Goal: Information Seeking & Learning: Check status

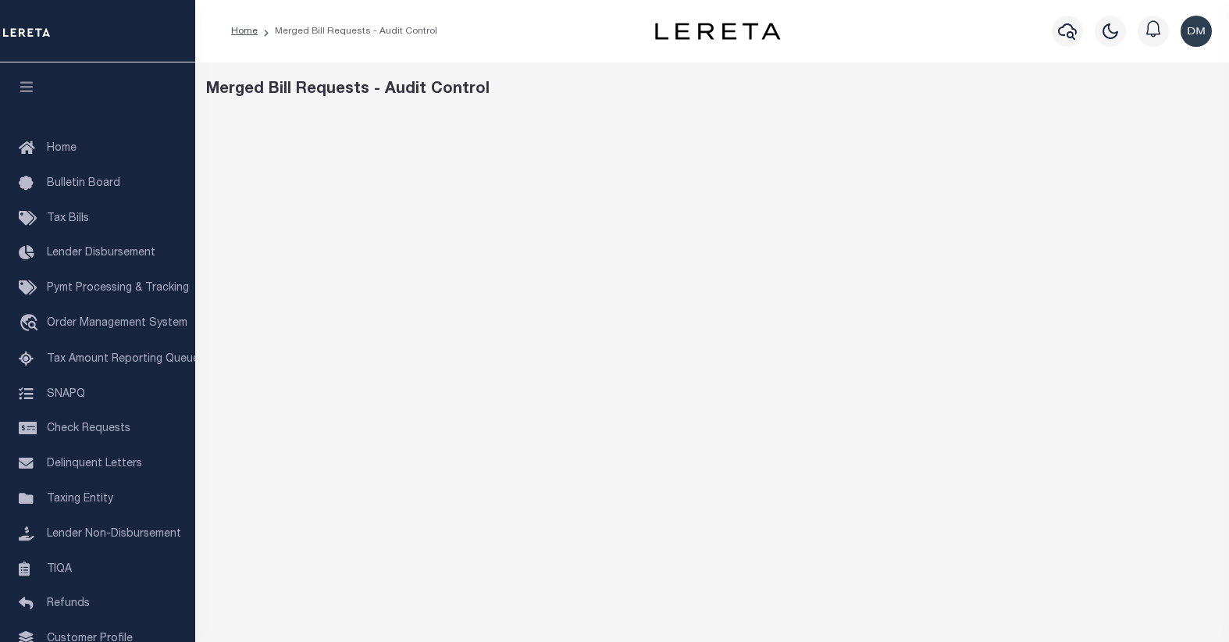
scroll to position [47, 0]
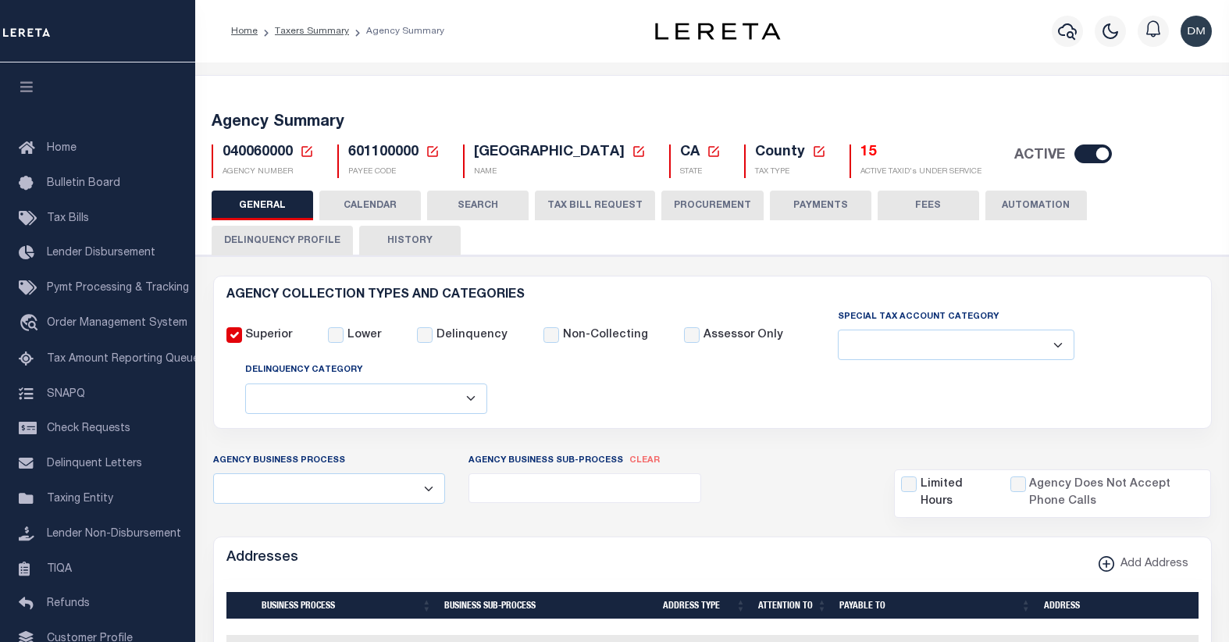
select select
click at [304, 155] on icon at bounding box center [307, 151] width 14 height 14
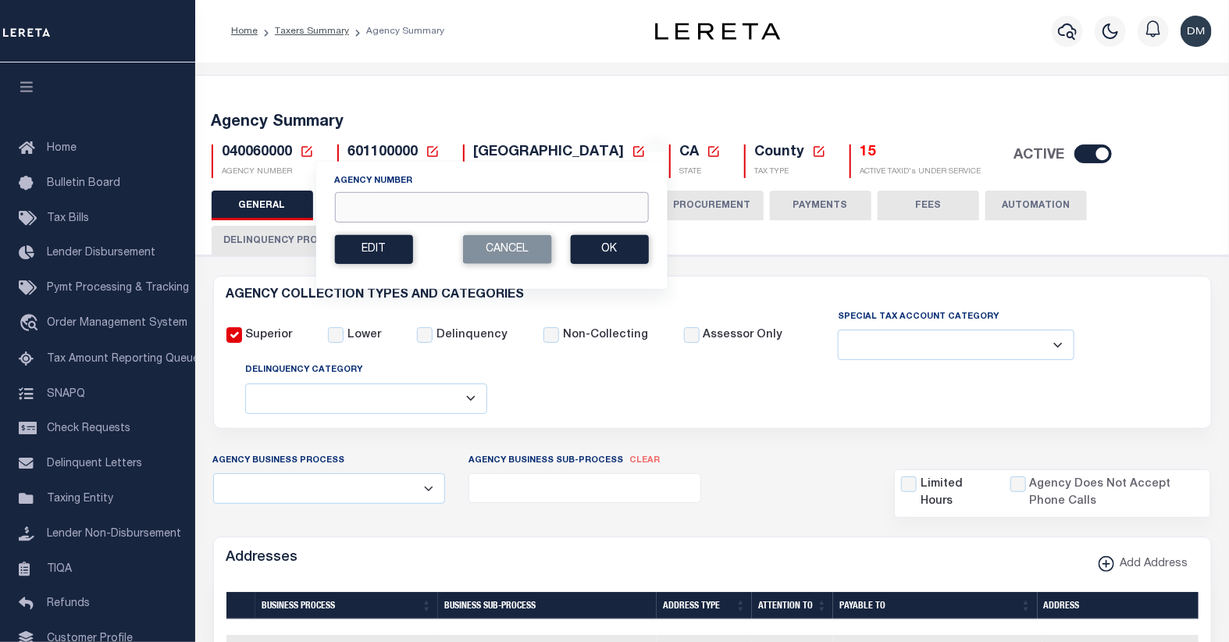
click at [400, 204] on input "Agency Number" at bounding box center [491, 207] width 314 height 30
type input "230540000"
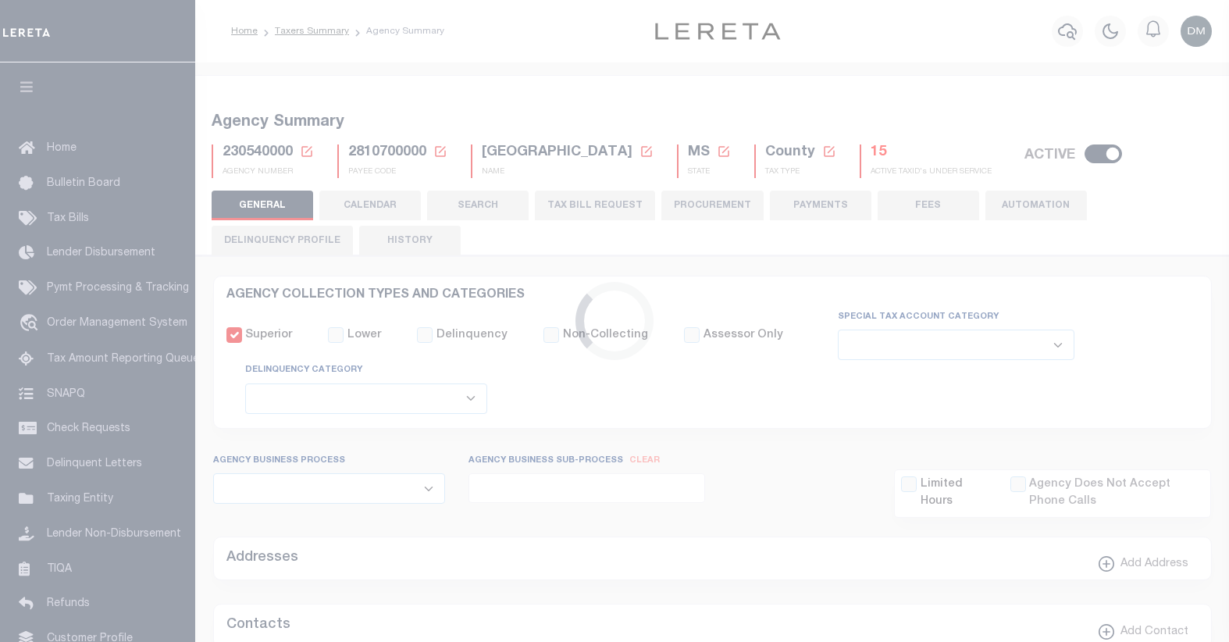
select select
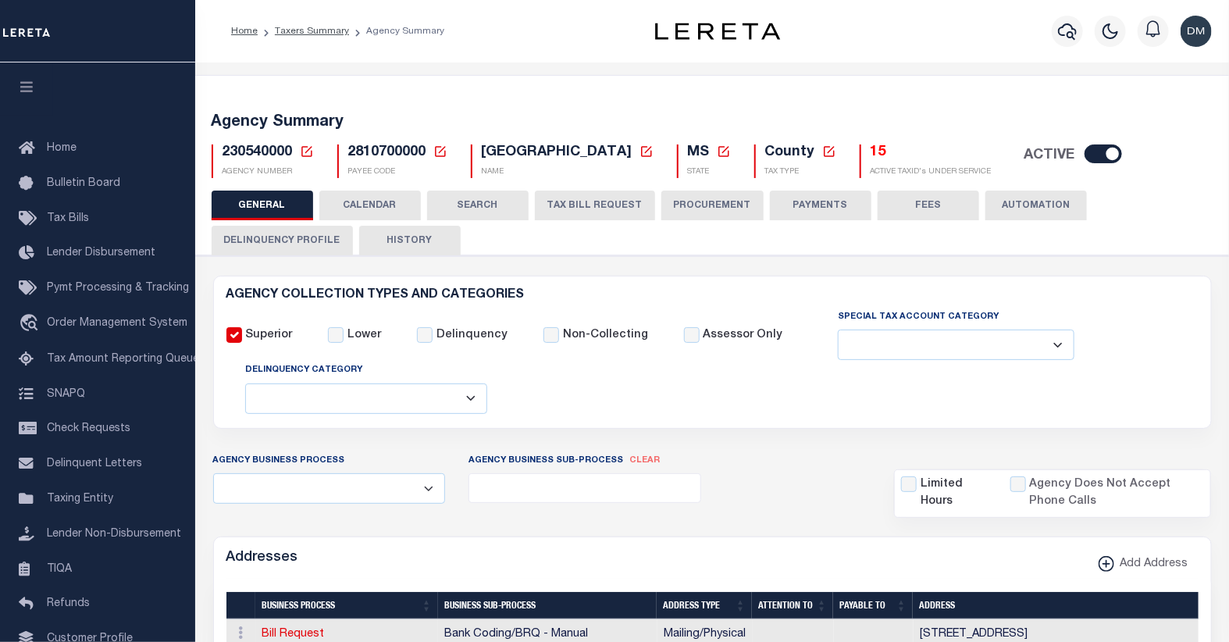
click at [563, 205] on button "TAX BILL REQUEST" at bounding box center [595, 205] width 120 height 30
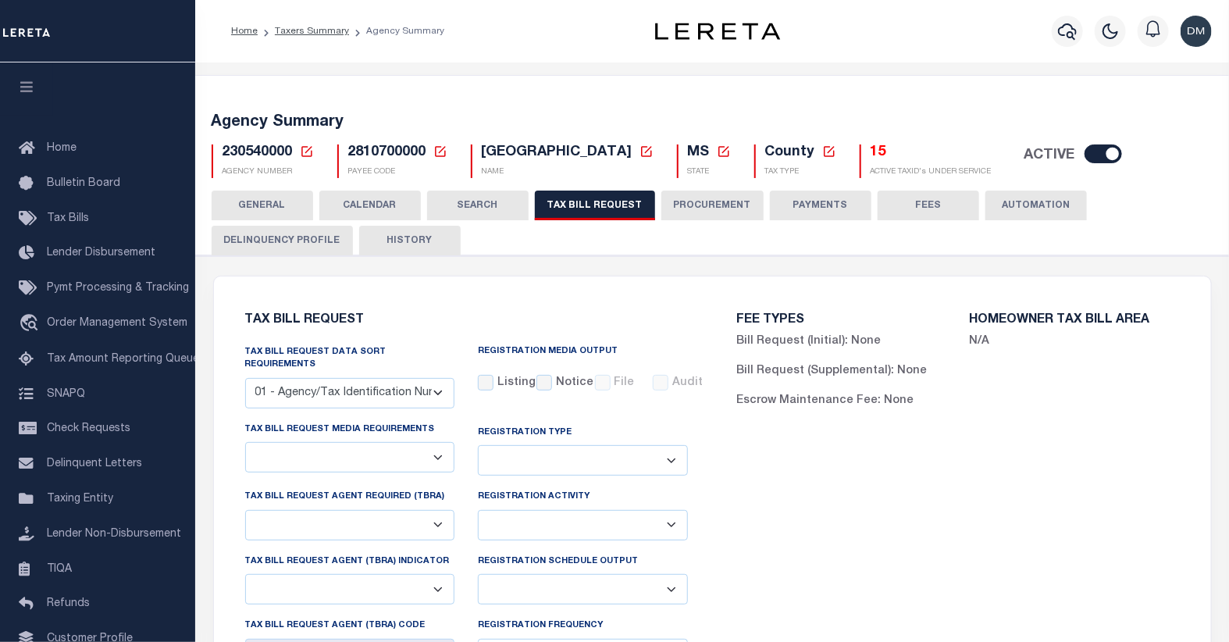
checkbox input "false"
select select "16"
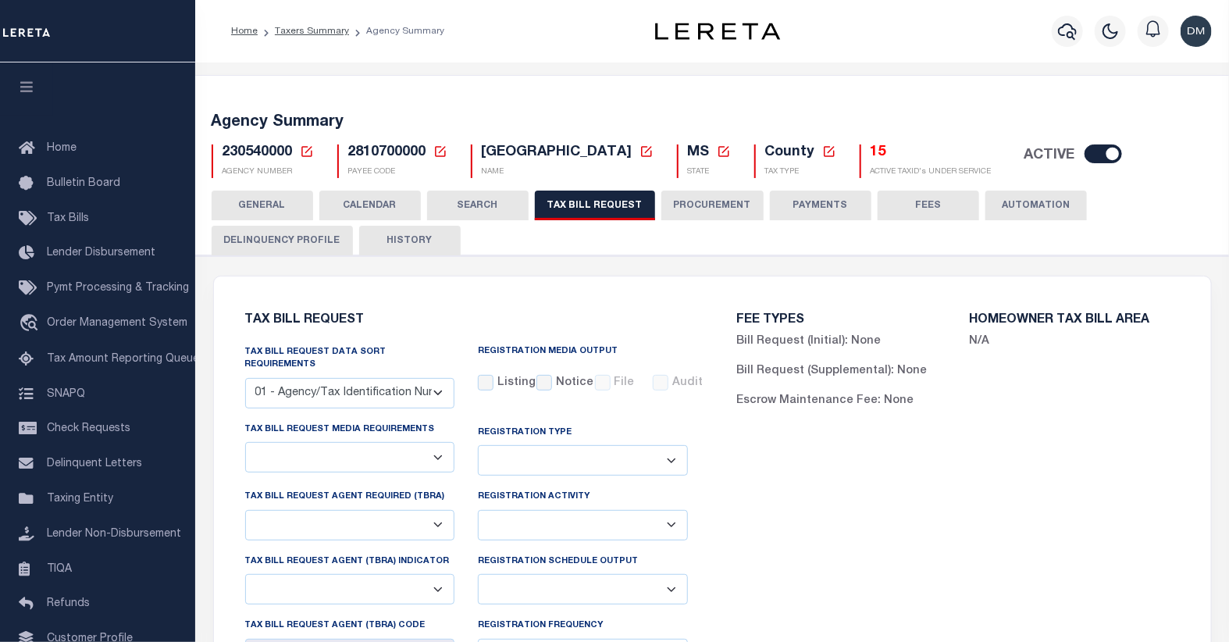
select select "false"
select select "15"
select select
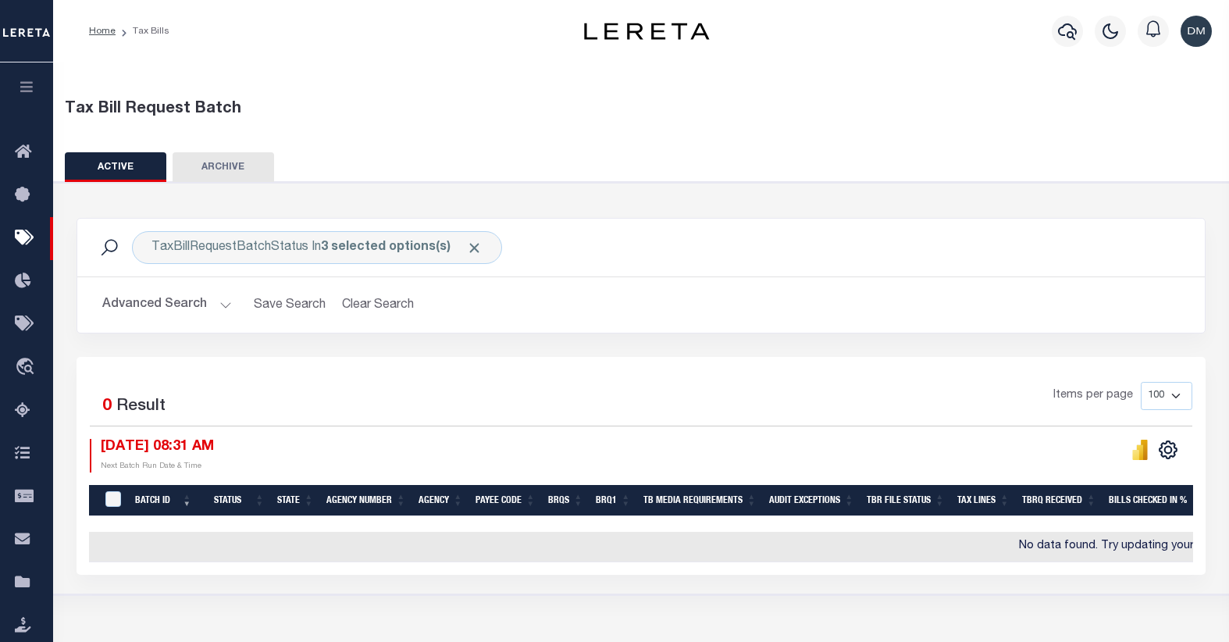
select select
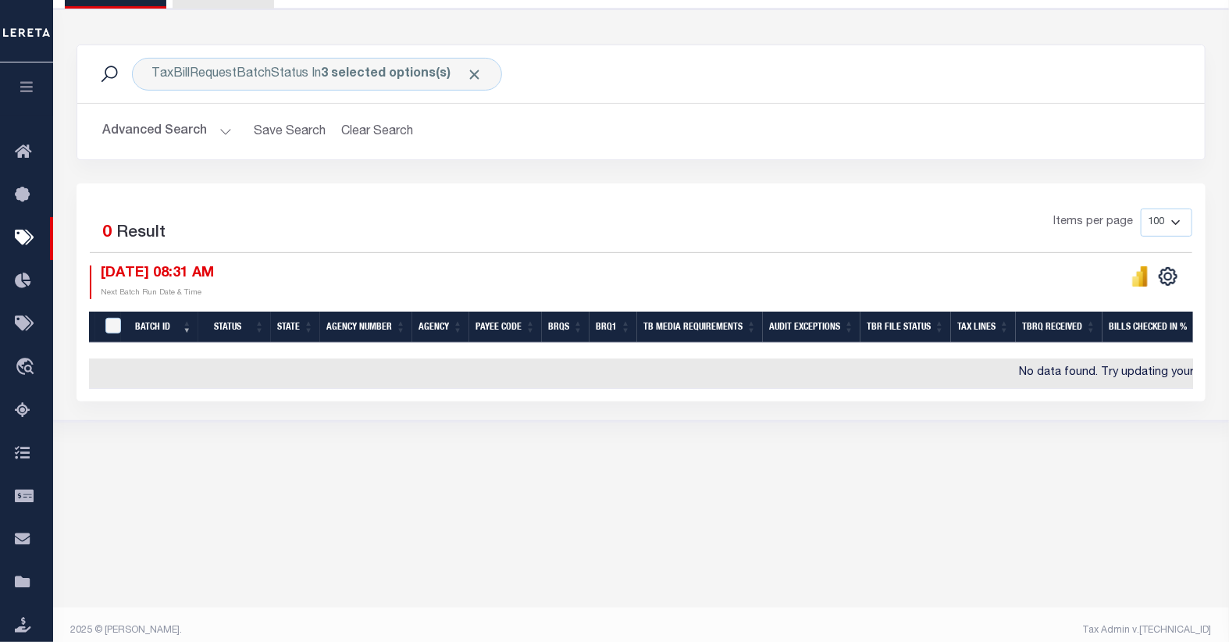
scroll to position [173, 0]
click at [222, 121] on button "Advanced Search" at bounding box center [167, 131] width 130 height 30
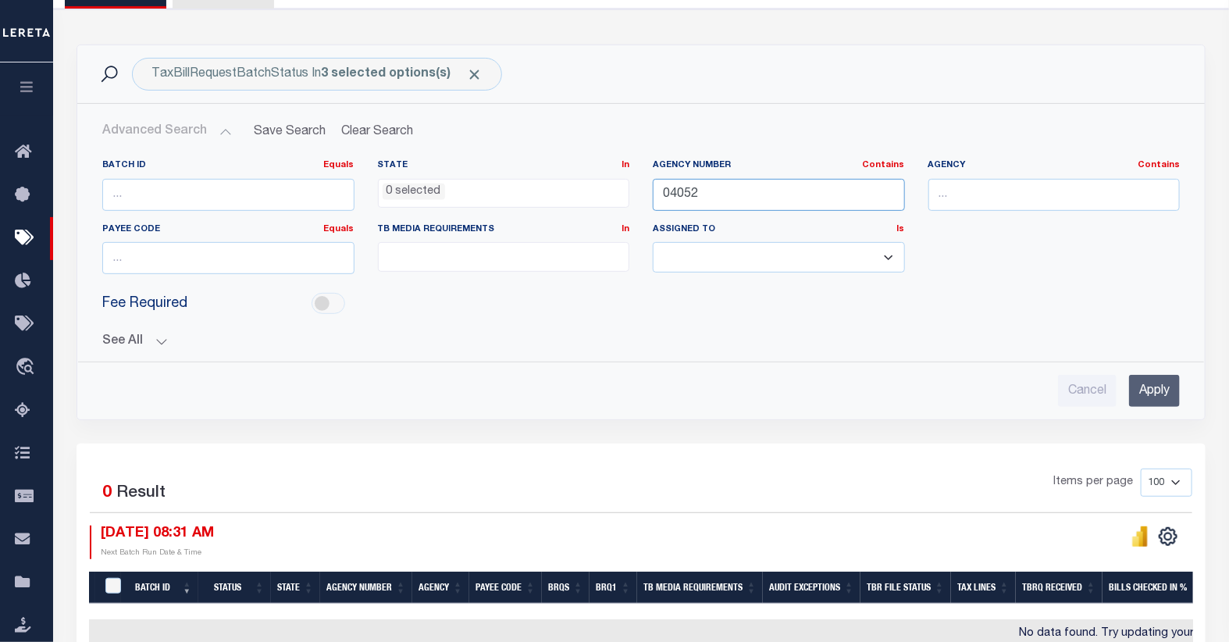
click at [681, 189] on input "04052" at bounding box center [779, 195] width 252 height 32
click at [679, 189] on input "04052" at bounding box center [779, 195] width 252 height 32
click at [681, 195] on input "04052" at bounding box center [779, 195] width 252 height 32
type input "23054"
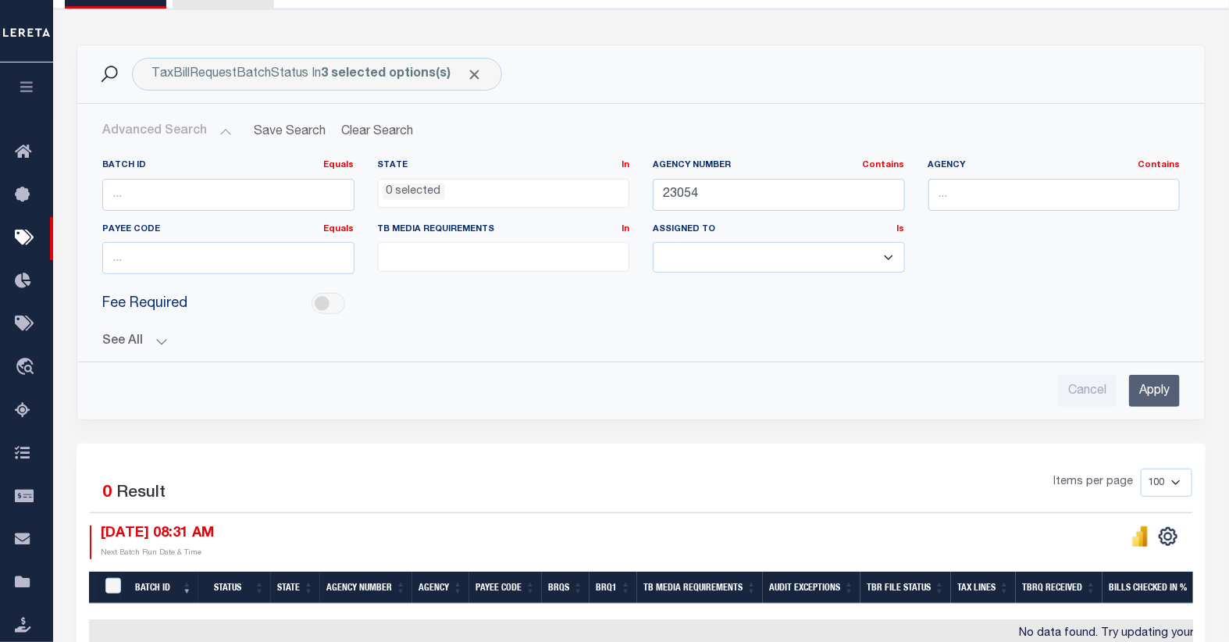
click at [1151, 393] on input "Apply" at bounding box center [1154, 391] width 51 height 32
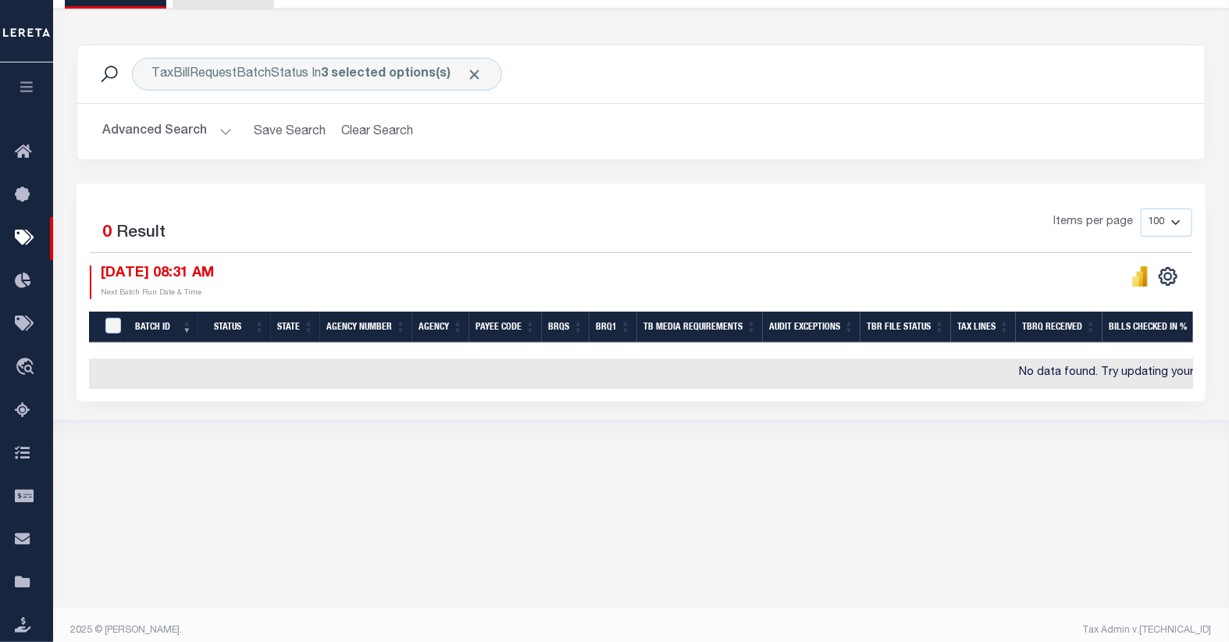
click at [220, 135] on button "Advanced Search" at bounding box center [167, 131] width 130 height 30
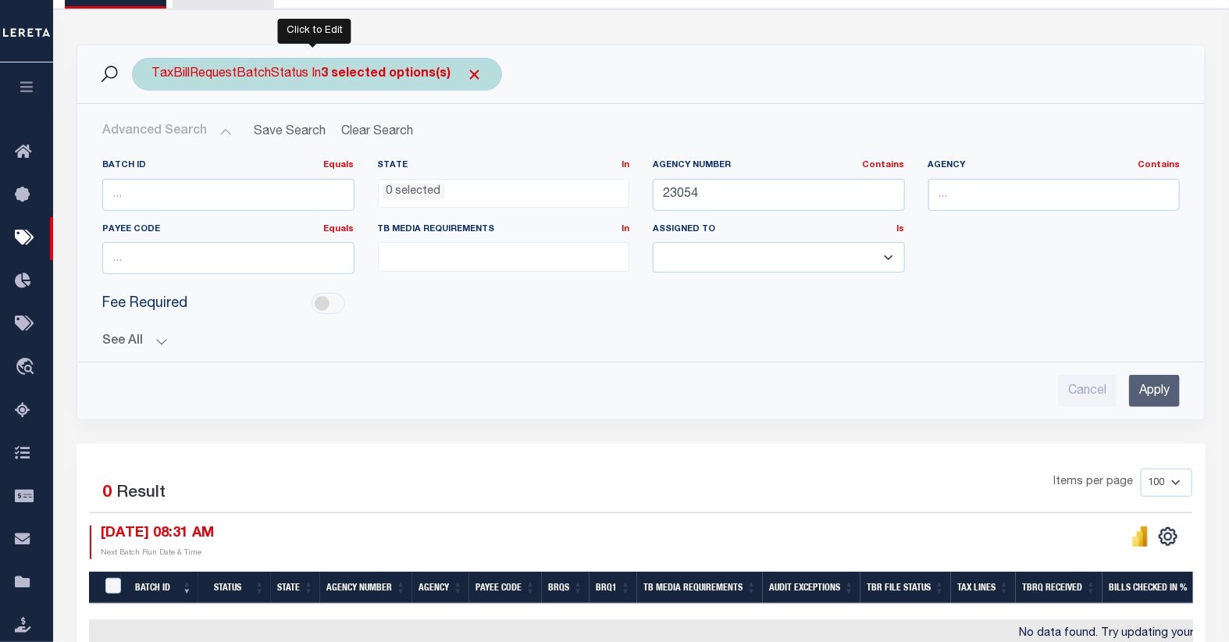
click at [348, 74] on b "3 selected options(s)" at bounding box center [386, 74] width 130 height 12
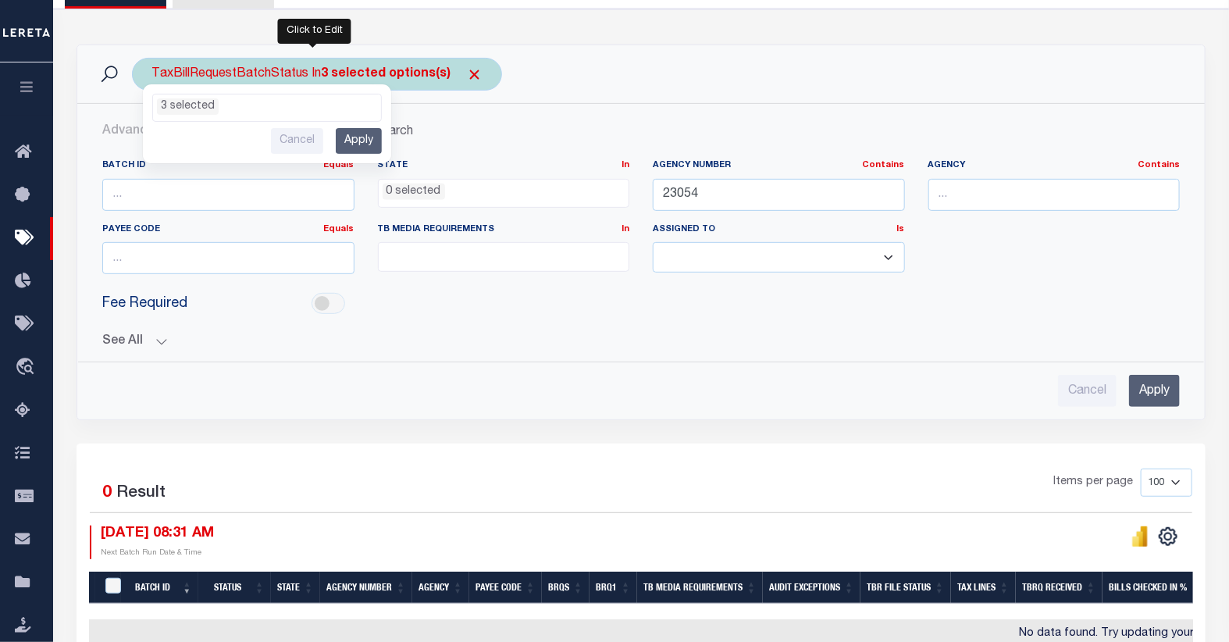
scroll to position [68, 0]
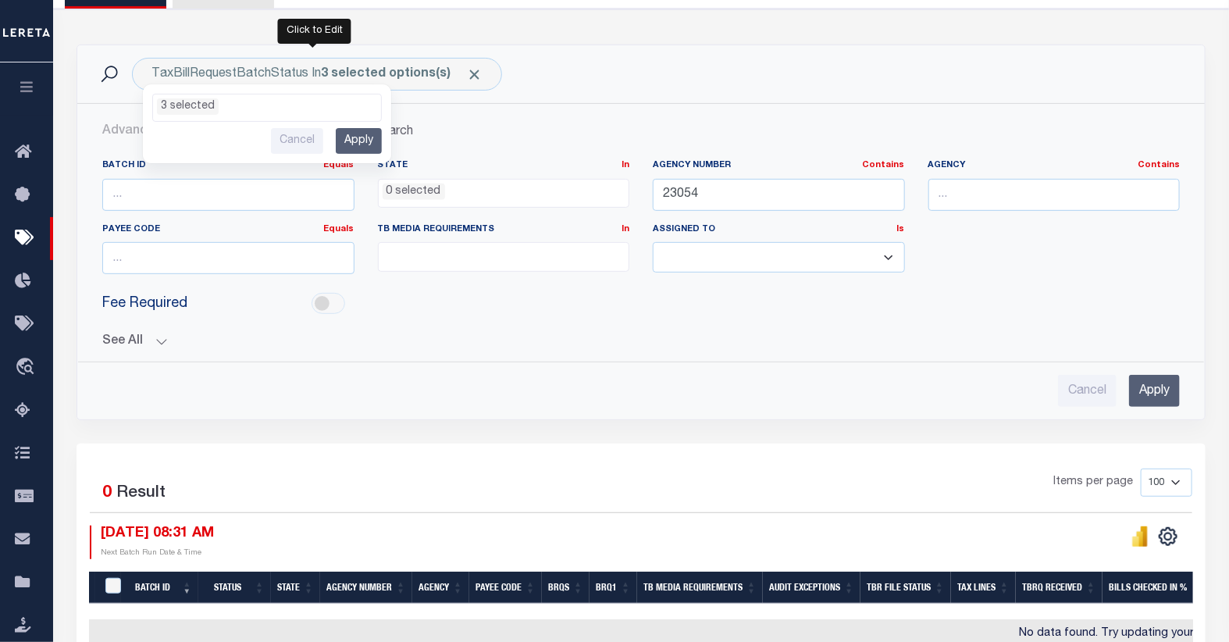
click at [653, 78] on div "TaxBillRequestBatchStatus In 3 selected options(s) Ready to Send - Manual (RTS)…" at bounding box center [641, 74] width 1102 height 33
click at [102, 73] on icon at bounding box center [109, 74] width 20 height 20
click at [105, 73] on icon at bounding box center [109, 74] width 20 height 20
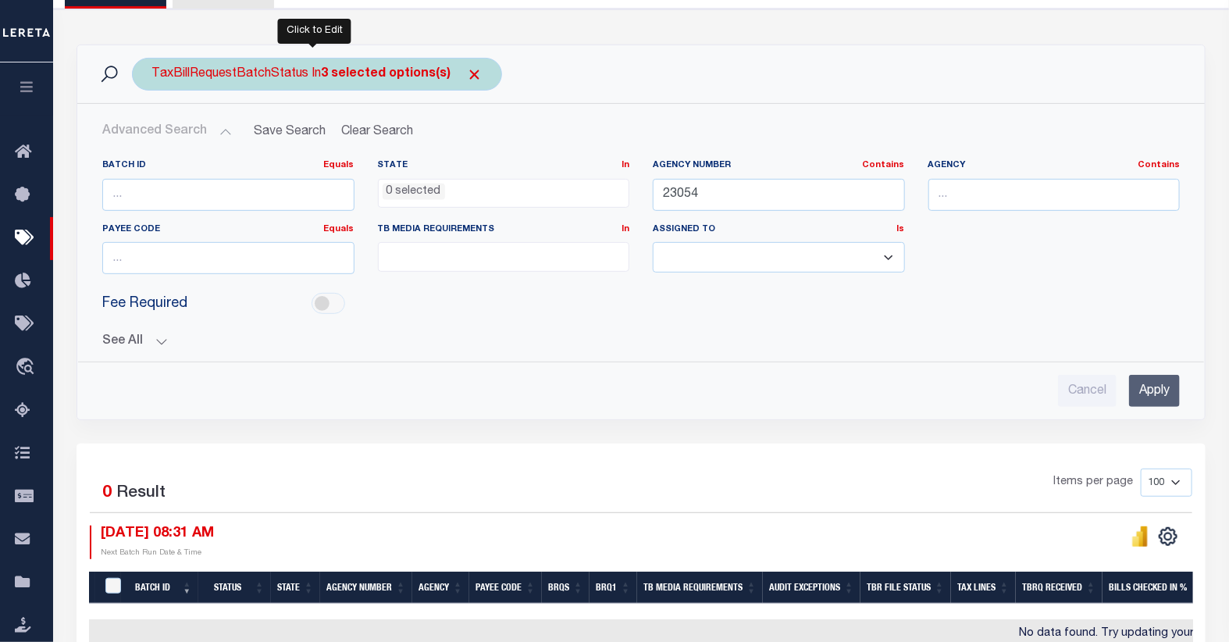
click at [151, 71] on div "TaxBillRequestBatchStatus In 3 selected options(s) Ready to Send - Manual (RTS)…" at bounding box center [317, 74] width 370 height 33
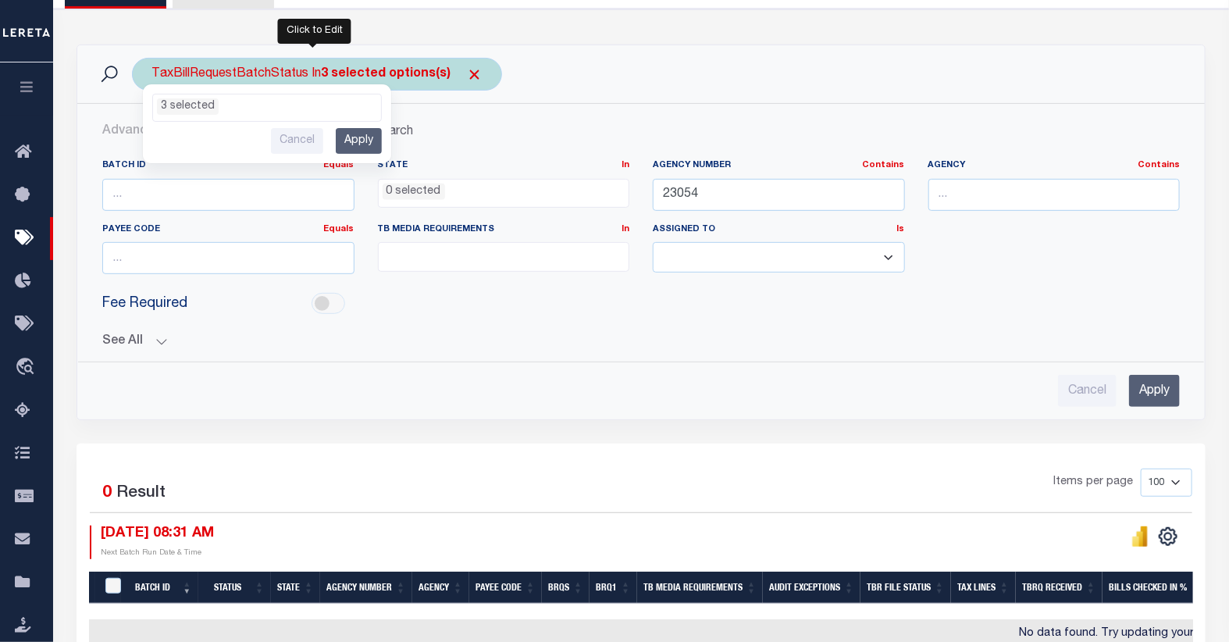
click at [260, 104] on ul "3 selected" at bounding box center [267, 104] width 228 height 20
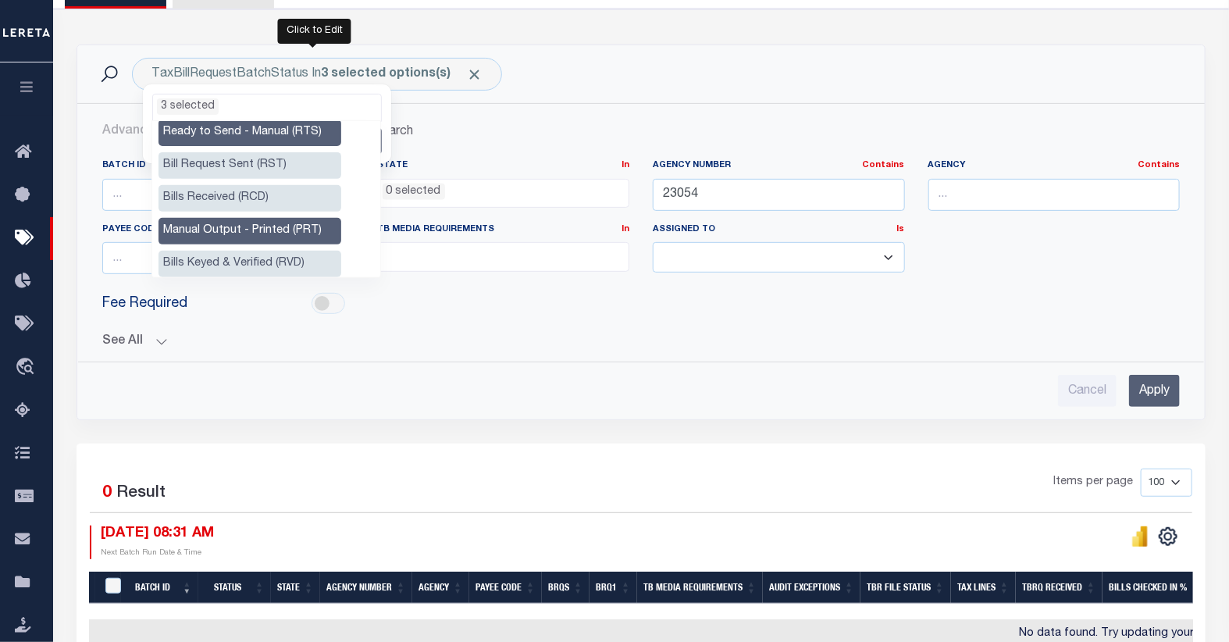
scroll to position [0, 0]
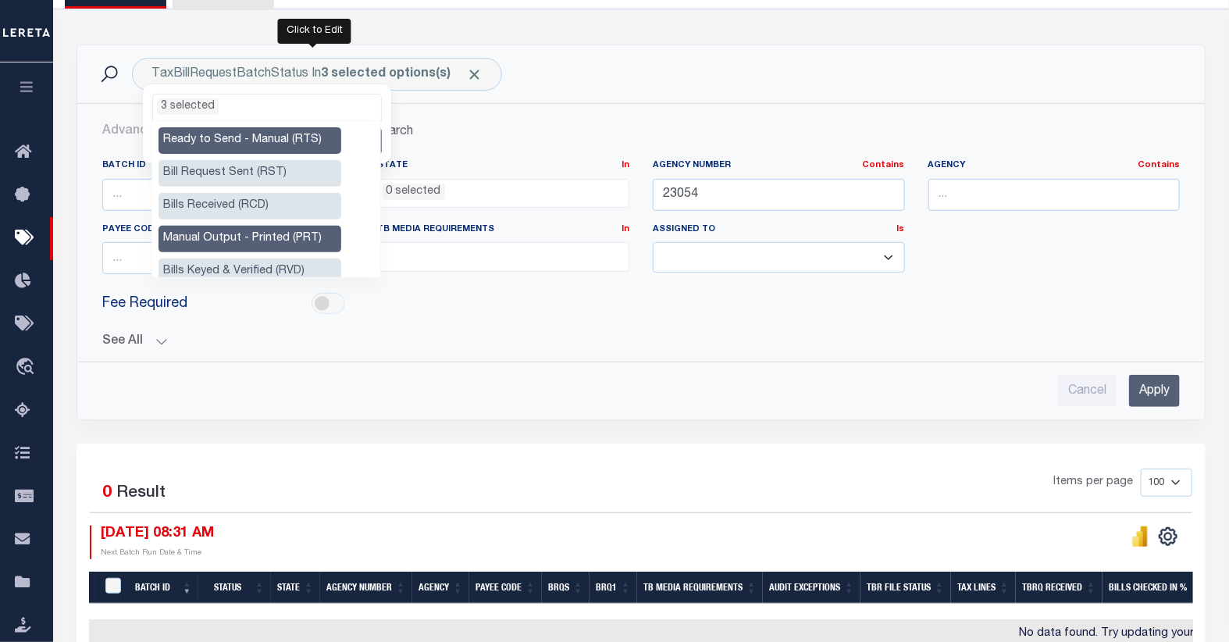
click at [590, 125] on h2 "Advanced Search Save Search Clear Search TaxBillBatches_dynamictable_____Defaul…" at bounding box center [641, 131] width 1102 height 30
